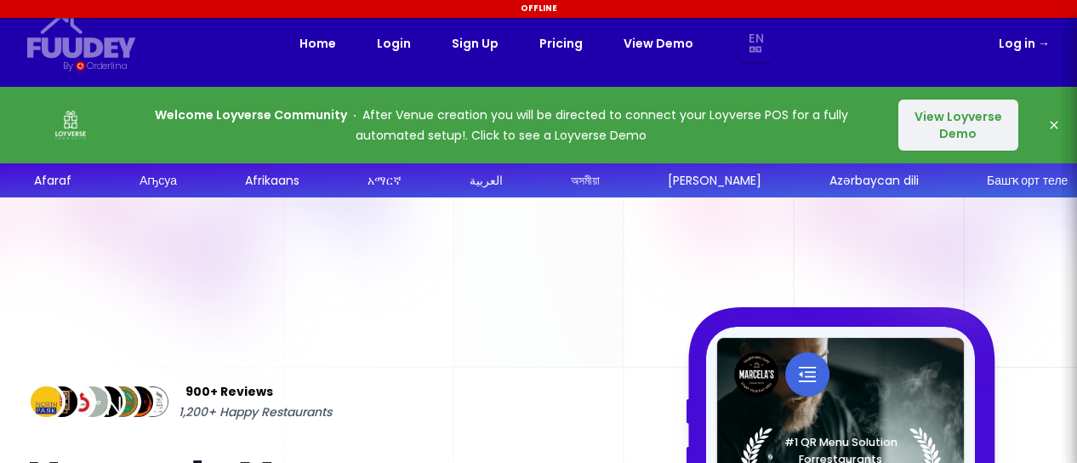
select select "en"
click at [1054, 123] on icon "button" at bounding box center [1055, 125] width 14 height 14
select select "en"
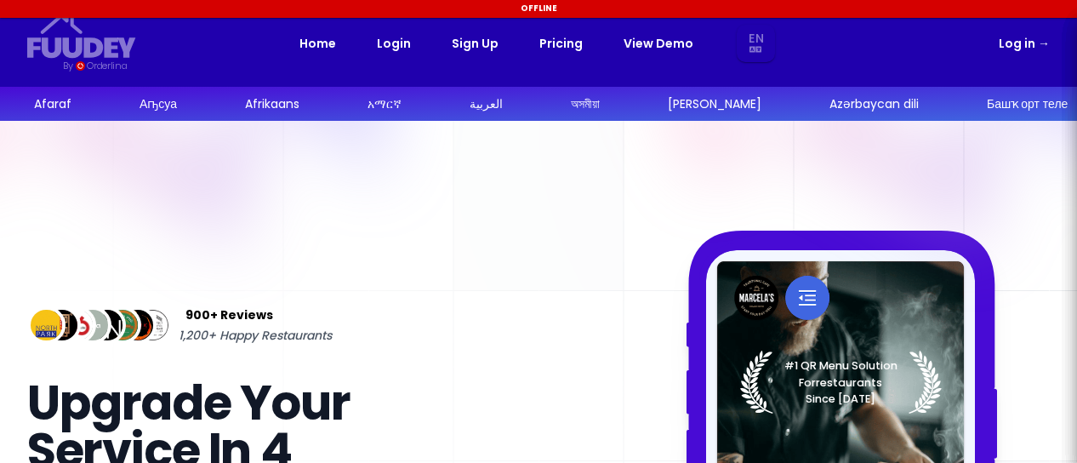
select select "en"
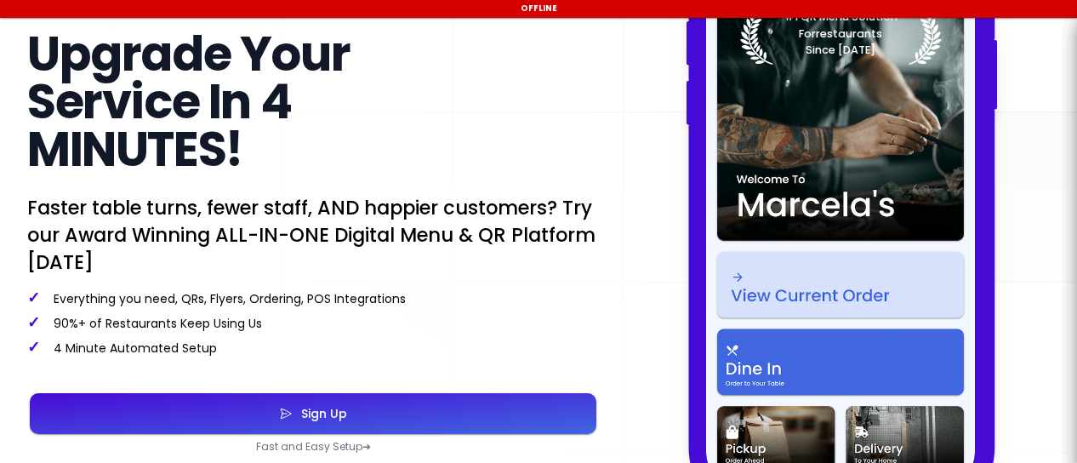
scroll to position [548, 0]
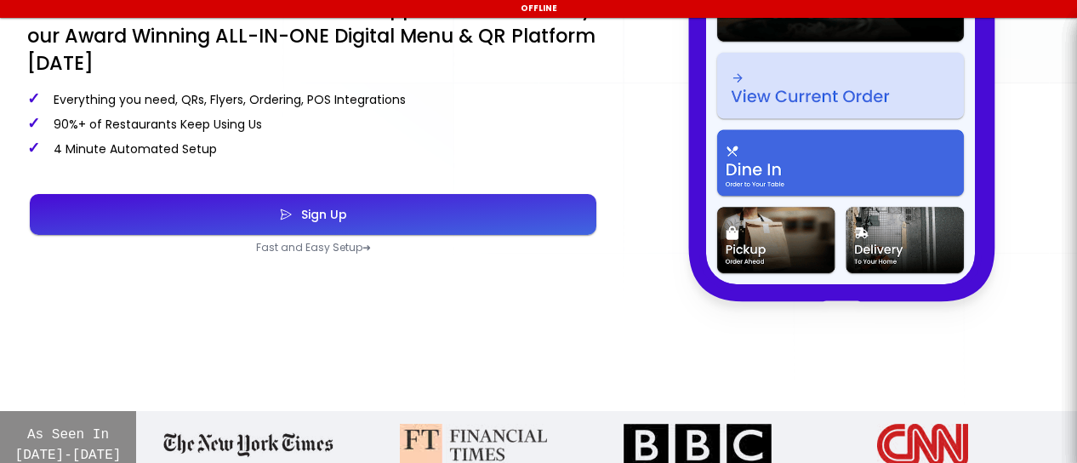
click at [347, 224] on button "Sign Up" at bounding box center [313, 214] width 567 height 41
select select "en"
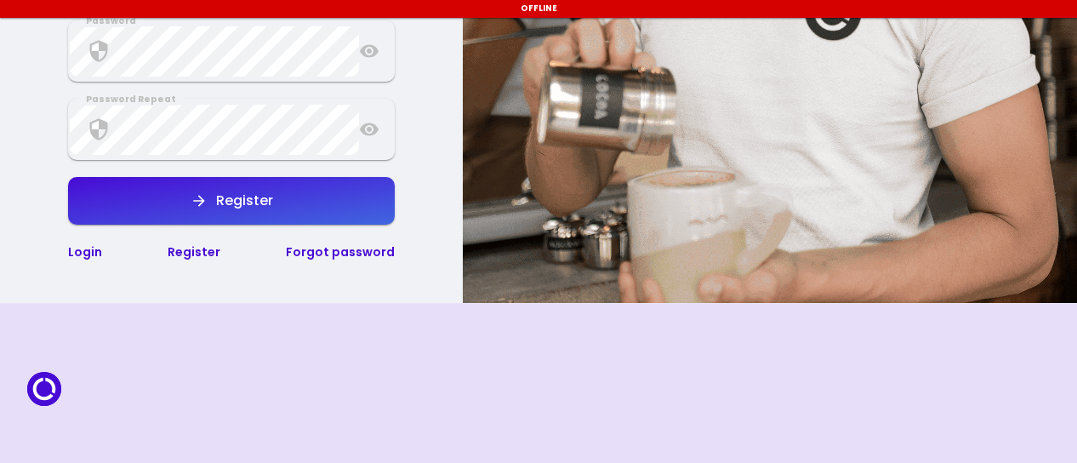
scroll to position [544, 0]
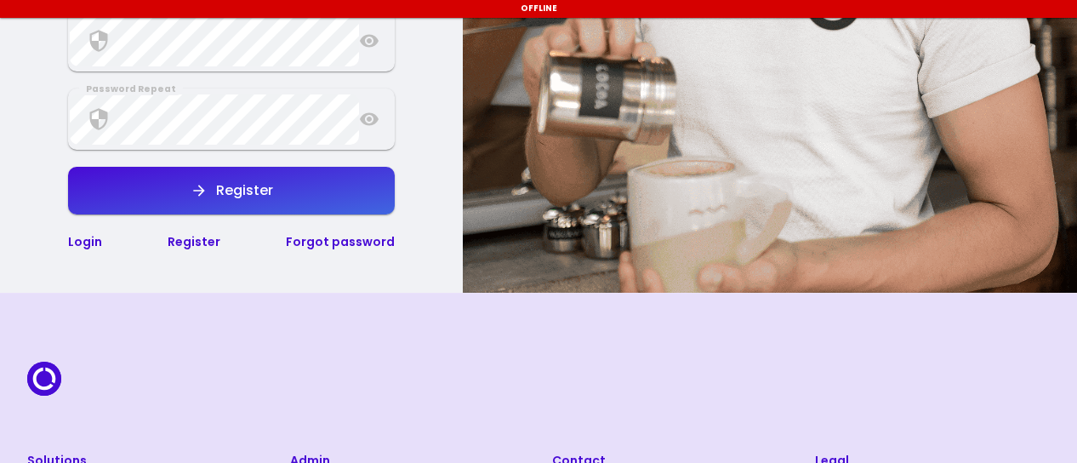
click at [77, 243] on link "Login" at bounding box center [85, 241] width 34 height 17
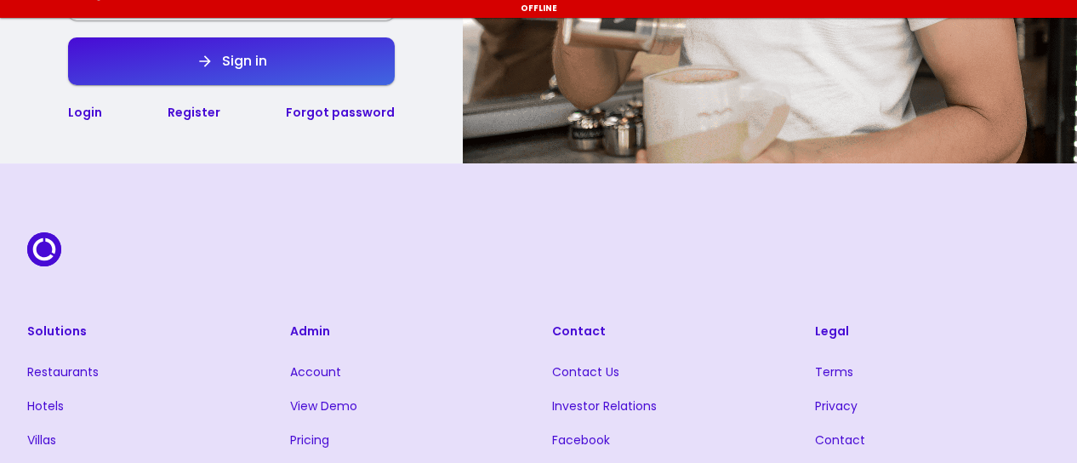
scroll to position [493, 0]
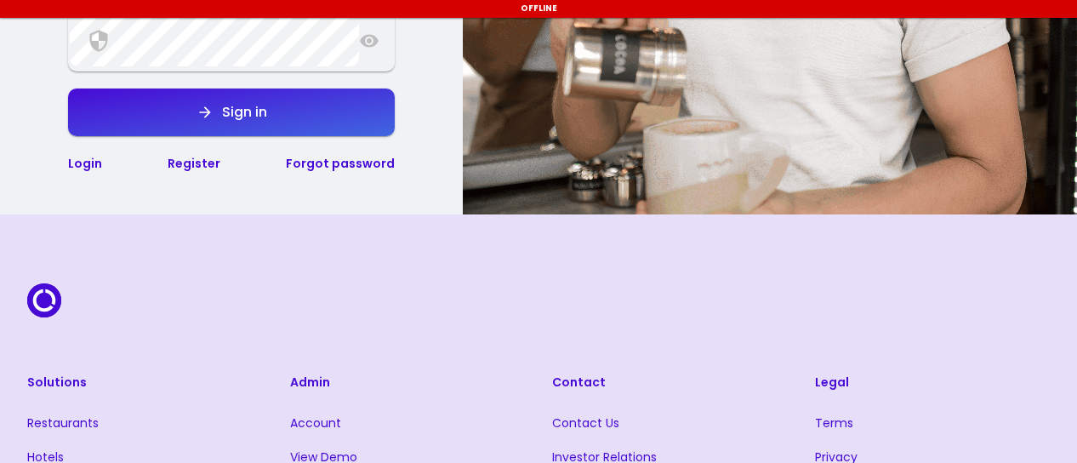
click at [86, 167] on link "Login" at bounding box center [85, 163] width 34 height 17
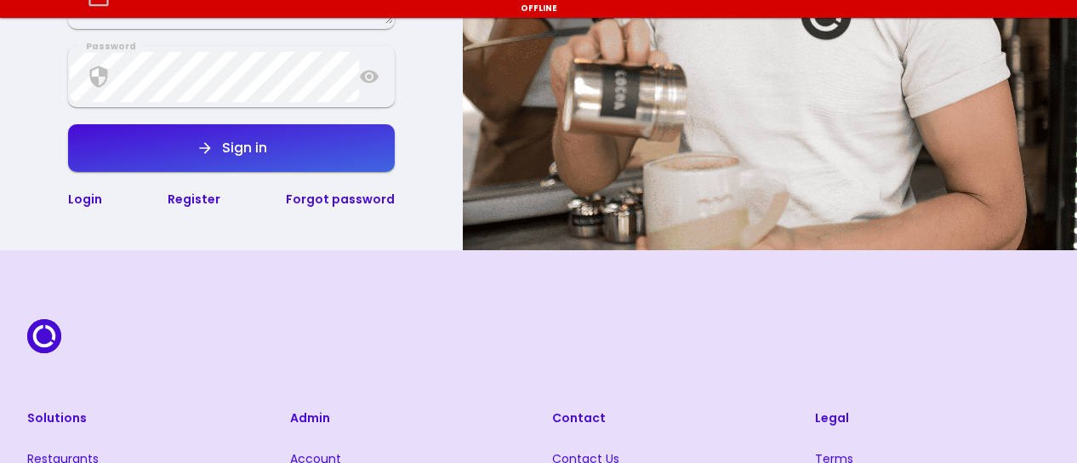
scroll to position [456, 0]
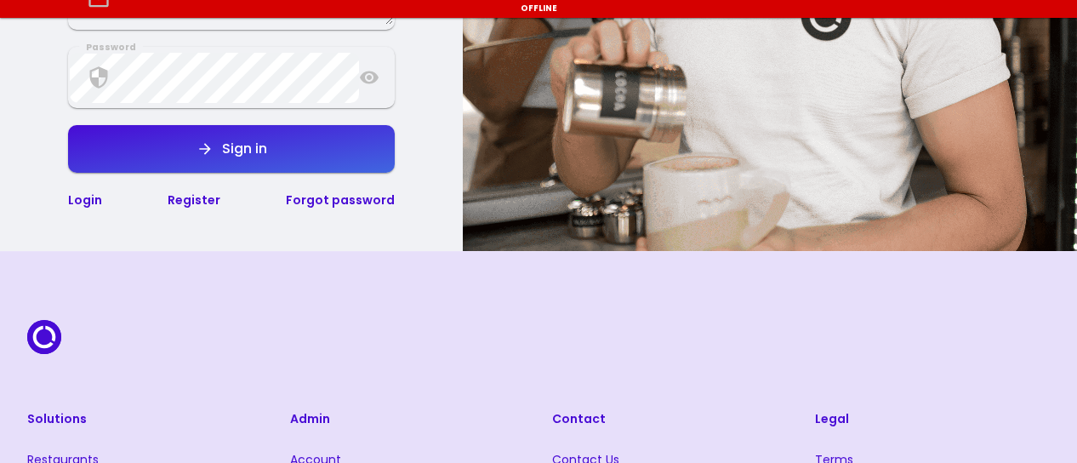
click at [237, 146] on div "Sign in" at bounding box center [241, 149] width 54 height 14
select select "en"
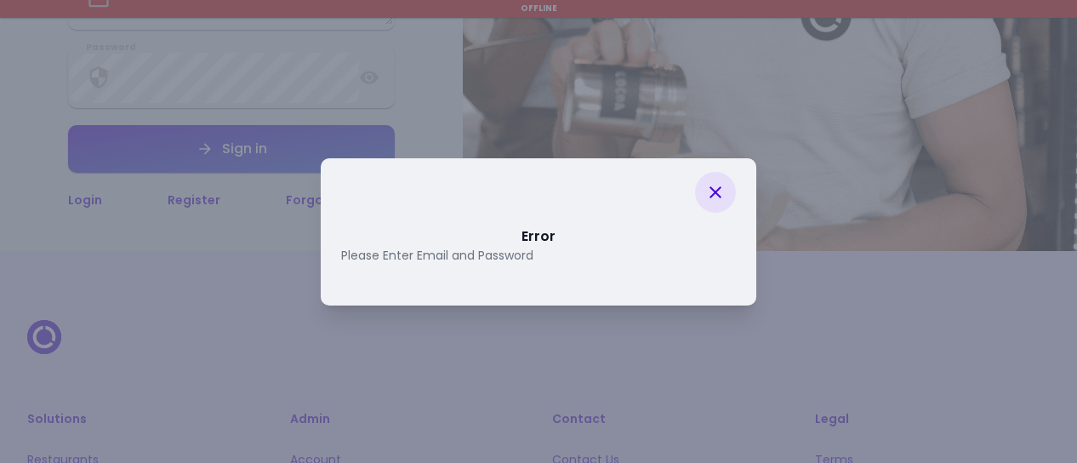
select select "en"
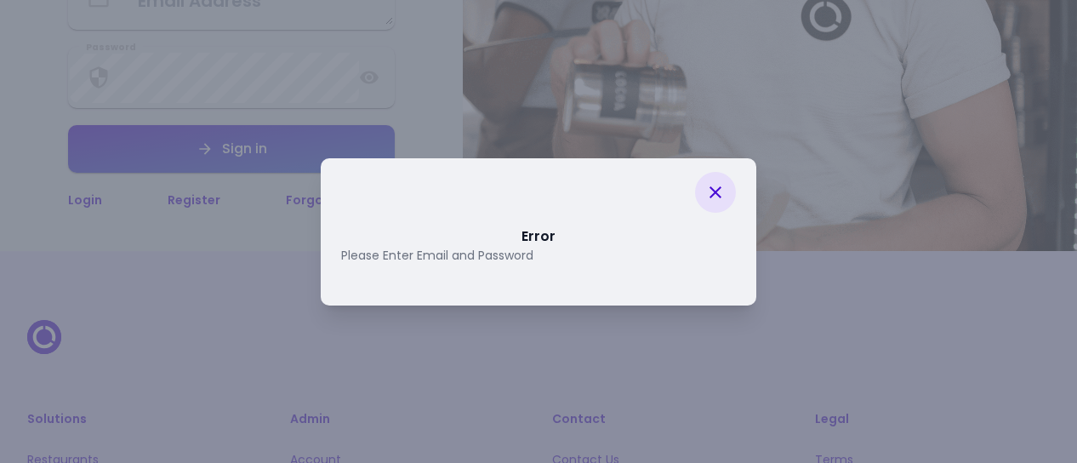
click at [715, 188] on icon at bounding box center [716, 192] width 20 height 20
select select "en"
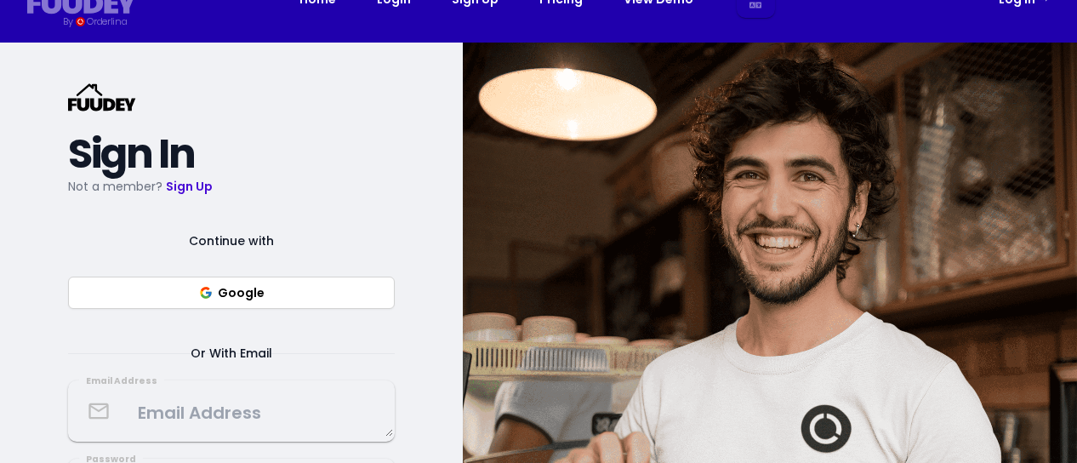
scroll to position [0, 0]
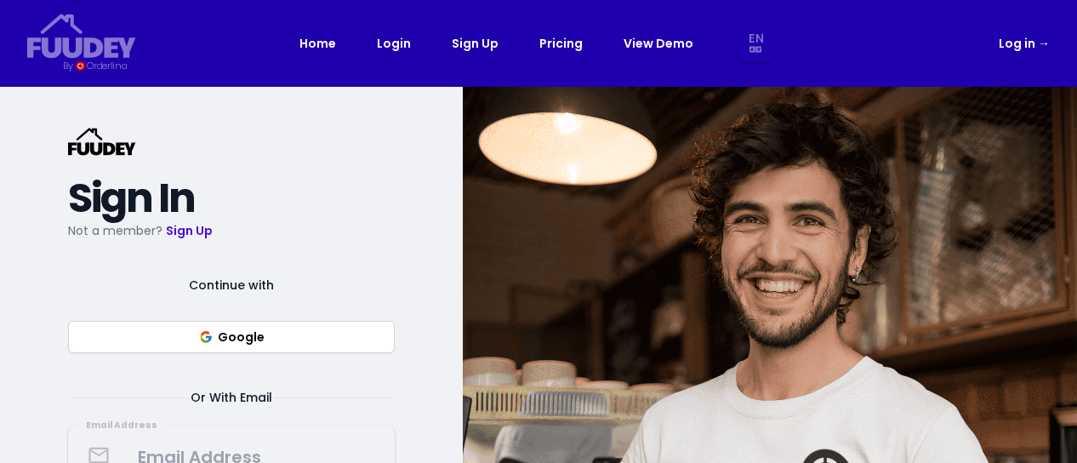
click at [237, 334] on button "Google" at bounding box center [231, 337] width 327 height 32
select select "en"
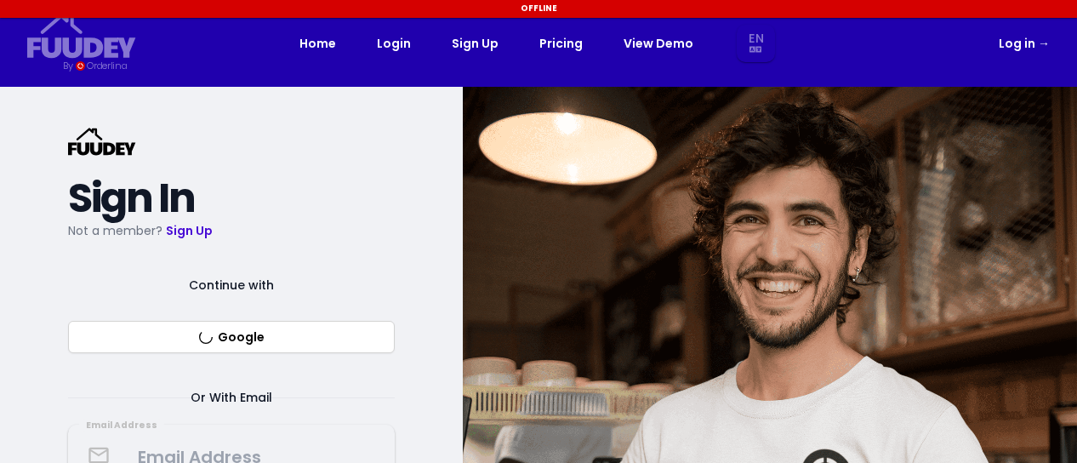
select select "en"
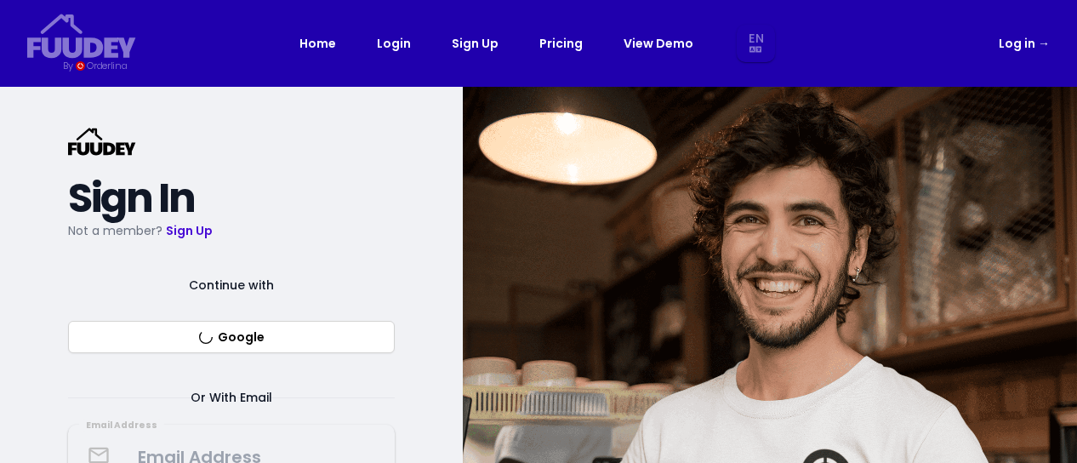
select select "en"
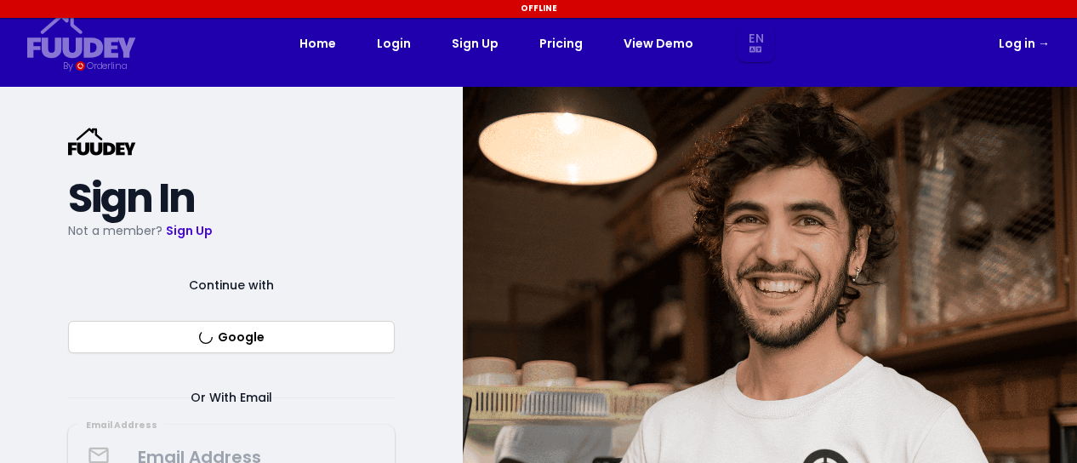
select select "en"
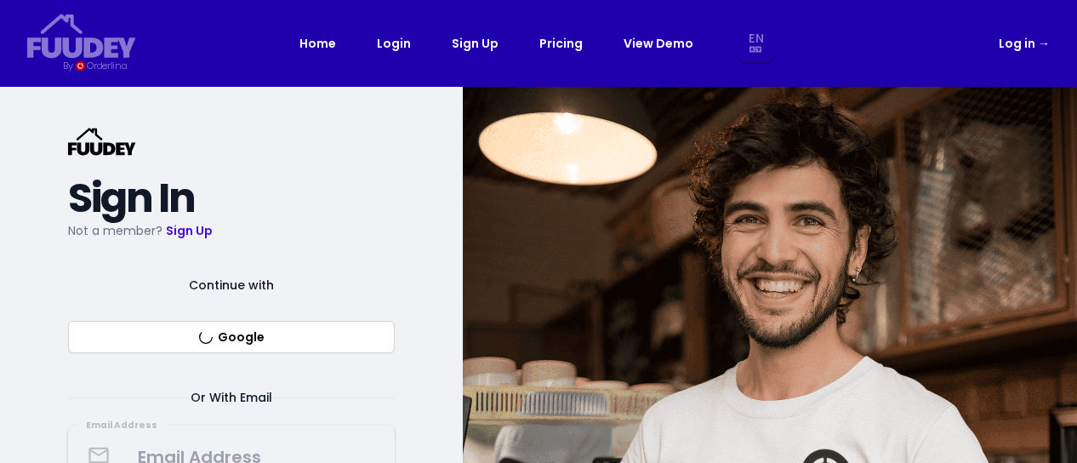
select select "en"
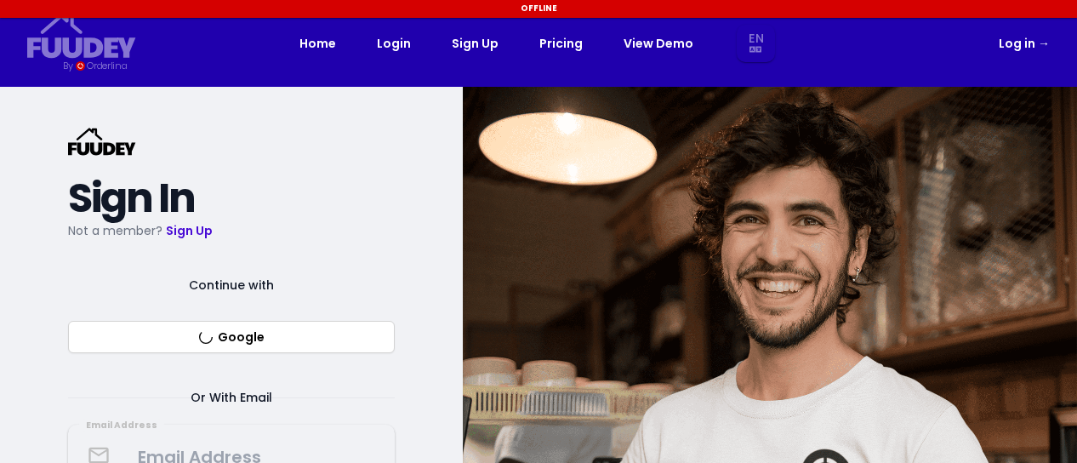
select select "en"
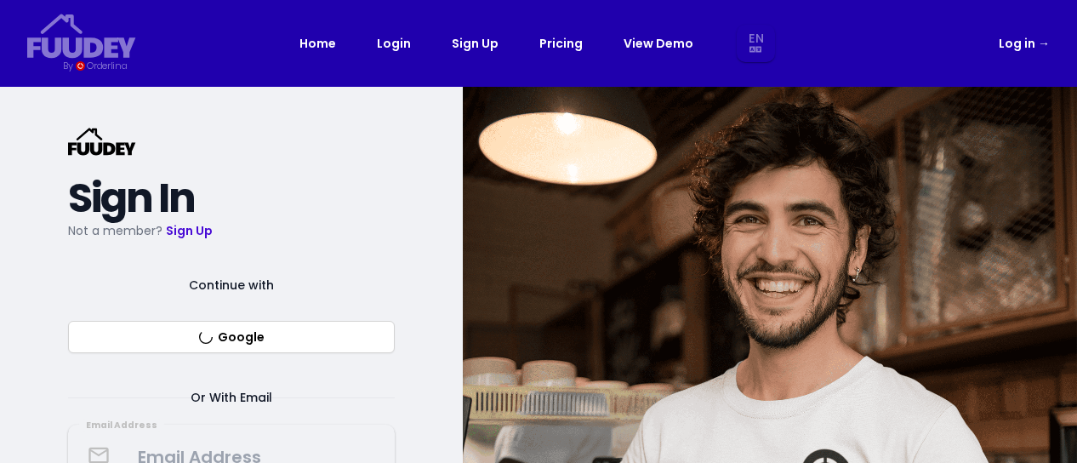
select select "en"
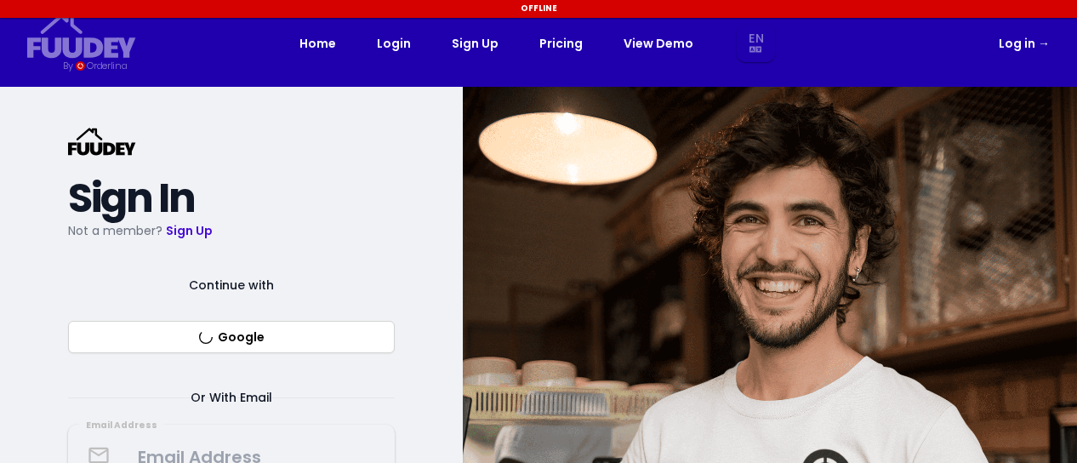
select select "en"
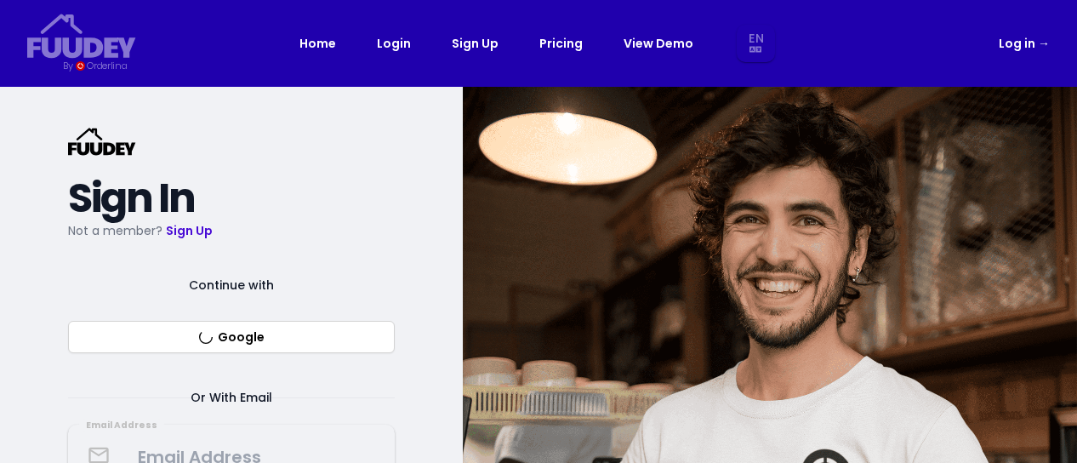
select select "en"
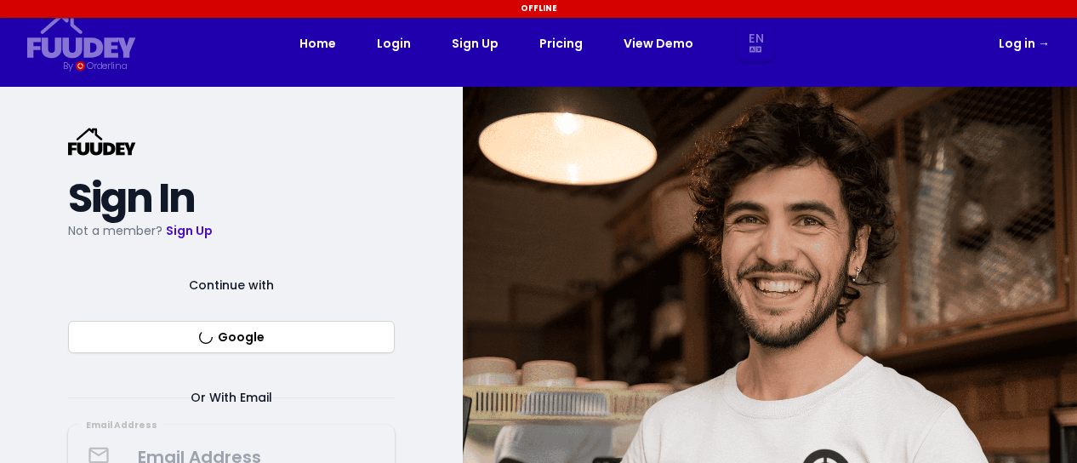
select select "en"
